Goal: Task Accomplishment & Management: Manage account settings

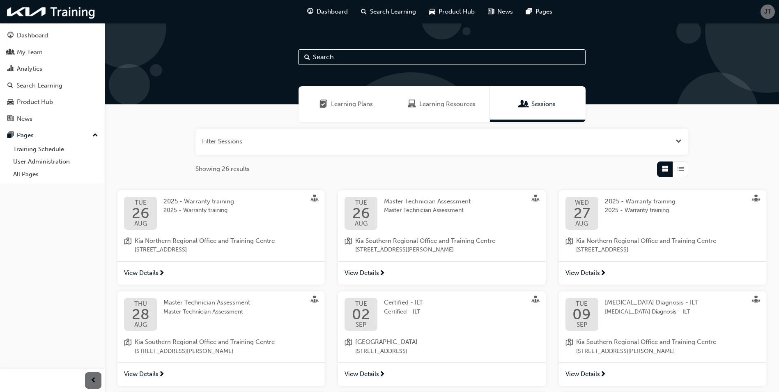
click at [607, 243] on span "Kia Northern Regional Office and Training Centre" at bounding box center [646, 240] width 140 height 9
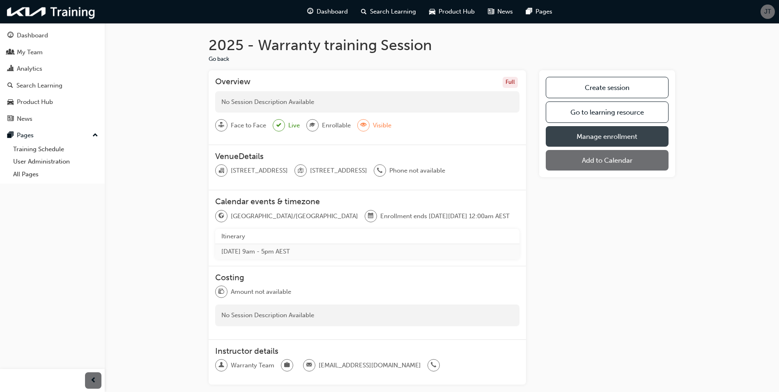
click at [566, 138] on link "Manage enrollment" at bounding box center [606, 136] width 123 height 21
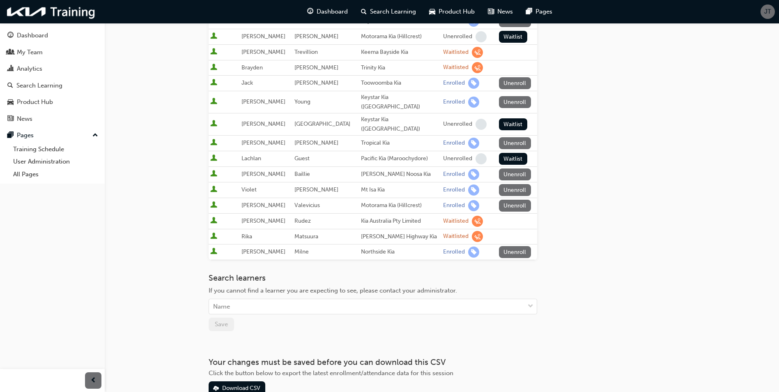
scroll to position [318, 0]
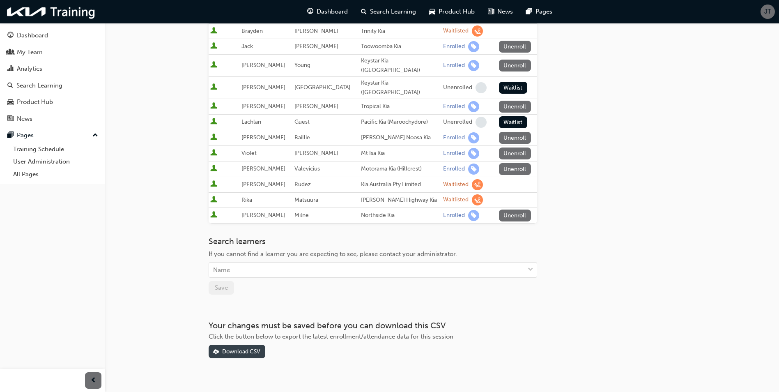
click at [238, 348] on div "Download CSV" at bounding box center [241, 351] width 38 height 7
click at [628, 185] on div "Go to session detail page Manage enrollment for 2025 - Warranty training Start …" at bounding box center [441, 31] width 466 height 653
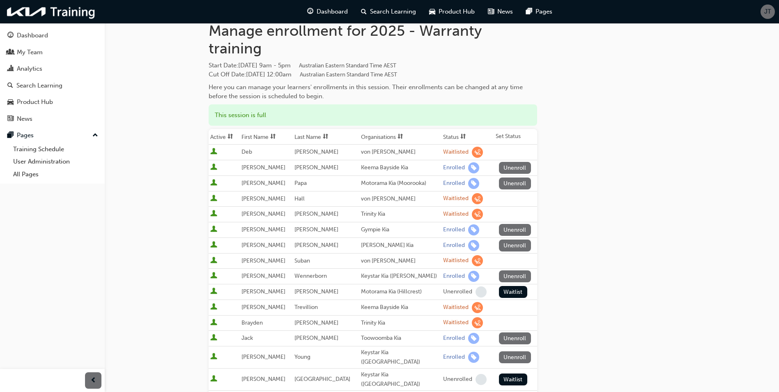
scroll to position [0, 0]
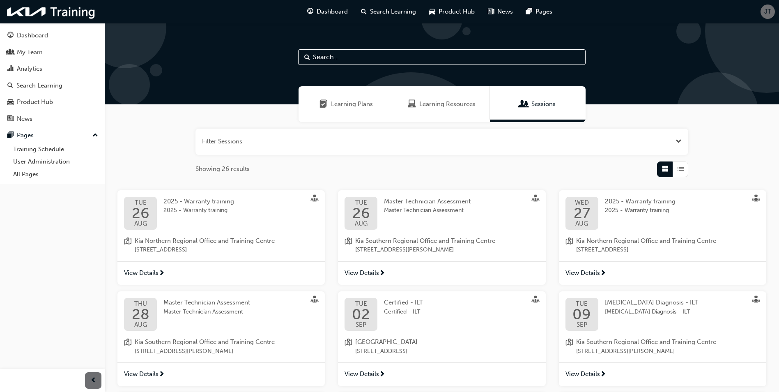
click at [156, 273] on span "View Details" at bounding box center [141, 272] width 34 height 9
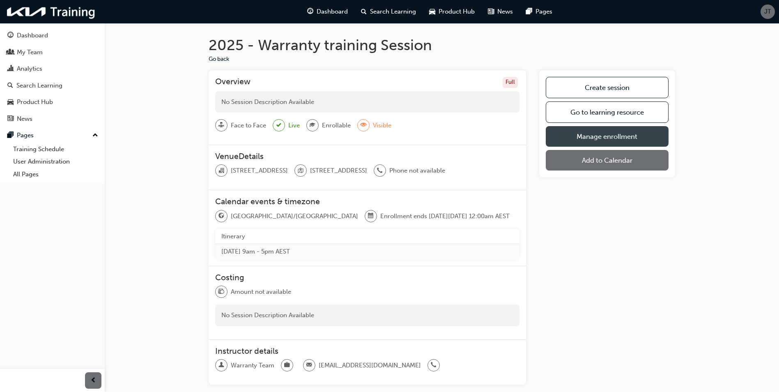
click at [601, 134] on link "Manage enrollment" at bounding box center [606, 136] width 123 height 21
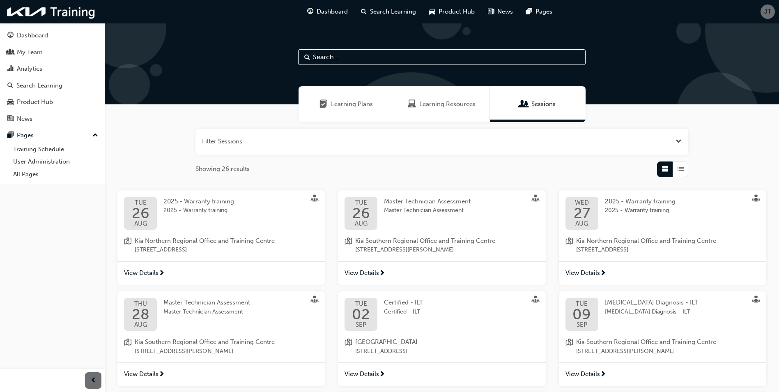
click at [591, 273] on span "View Details" at bounding box center [582, 272] width 34 height 9
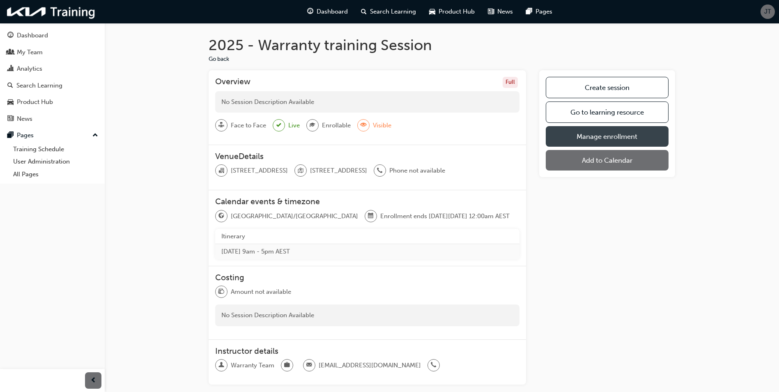
click at [599, 140] on link "Manage enrollment" at bounding box center [606, 136] width 123 height 21
